Goal: Task Accomplishment & Management: Use online tool/utility

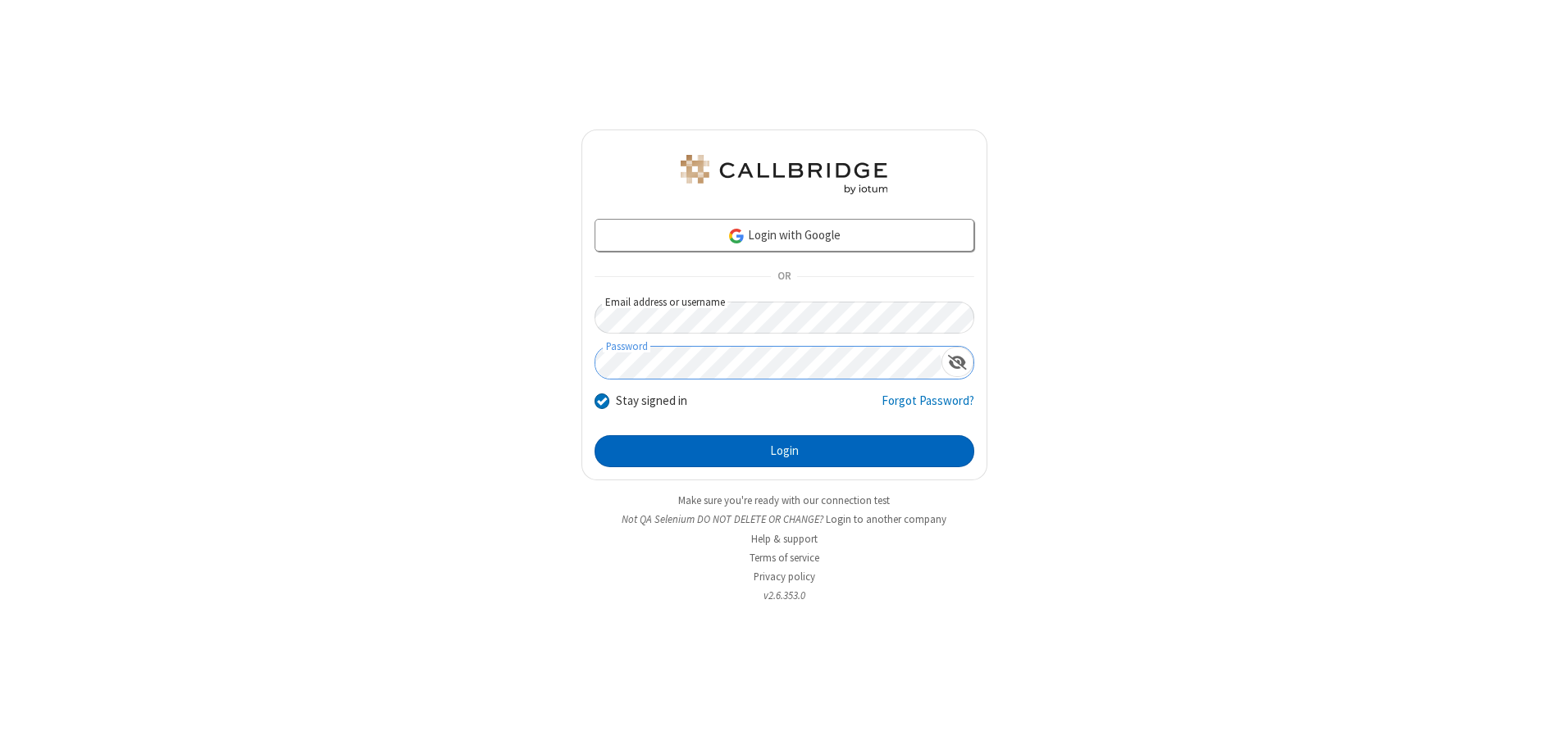
click at [784, 451] on button "Login" at bounding box center [784, 452] width 380 height 32
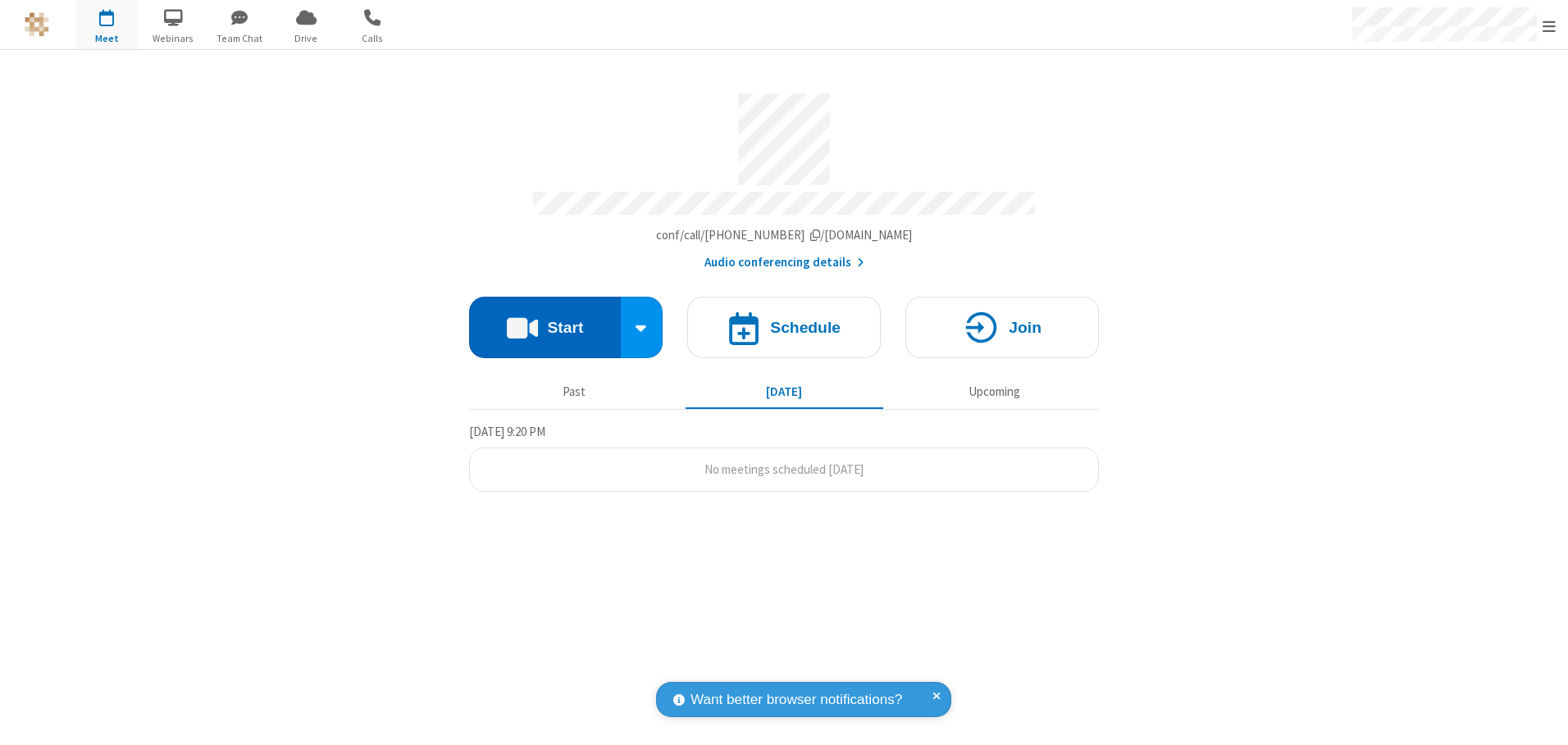
click at [545, 321] on button "Start" at bounding box center [545, 328] width 152 height 61
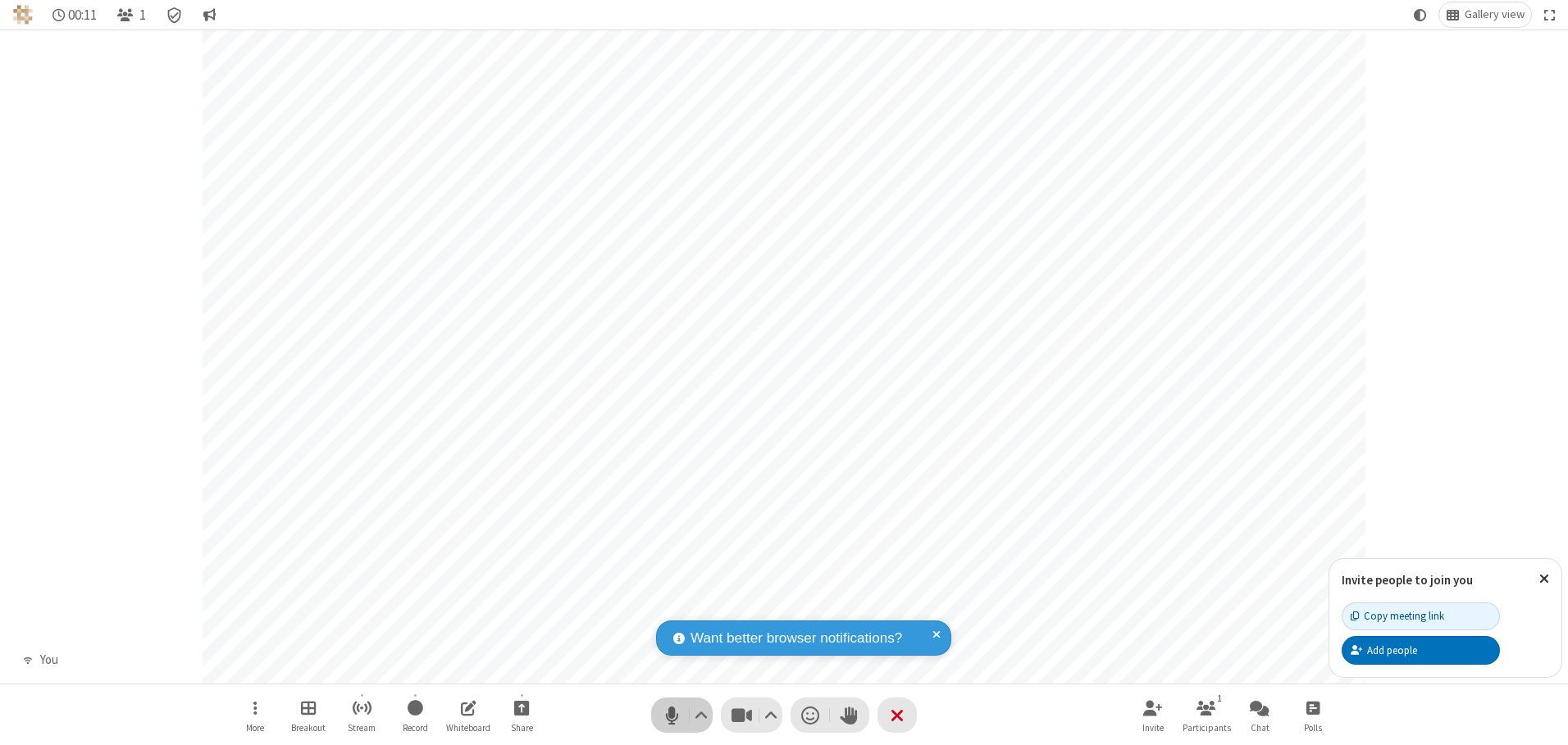
click at [671, 714] on span "Mute (Alt+A)" at bounding box center [671, 715] width 24 height 23
click at [671, 714] on span "Unmute (Alt+A)" at bounding box center [671, 715] width 24 height 23
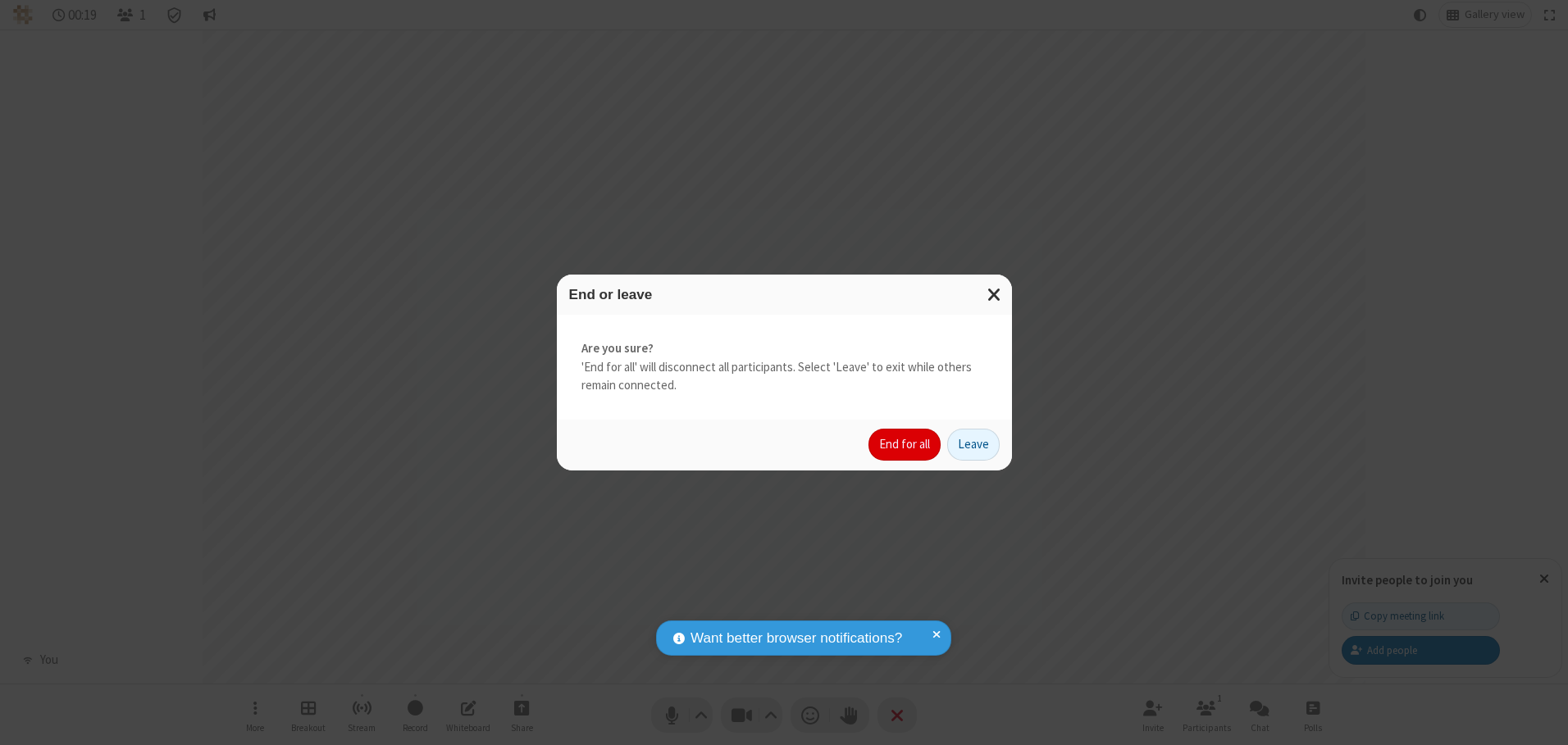
click at [906, 444] on button "End for all" at bounding box center [905, 444] width 72 height 32
